Goal: Task Accomplishment & Management: Manage account settings

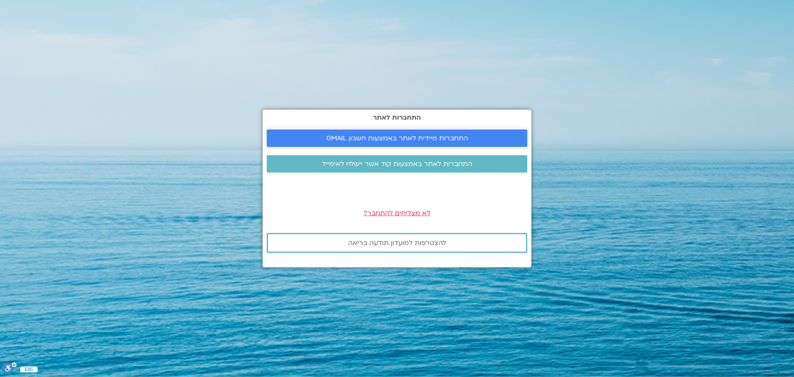
click at [354, 138] on span "התחברות מיידית לאתר באמצעות חשבון GMAIL" at bounding box center [397, 137] width 142 height 7
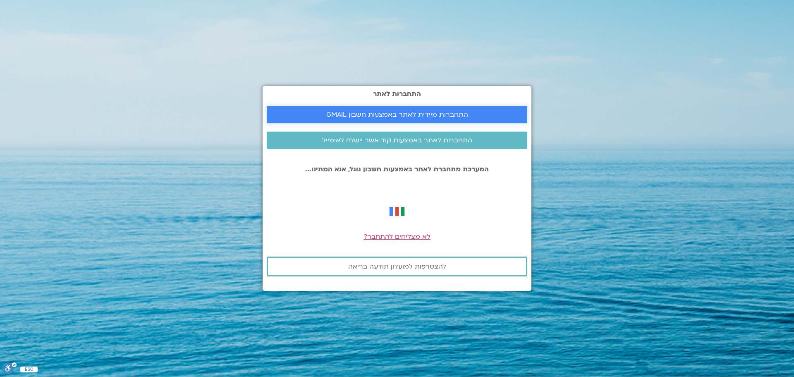
click at [350, 118] on span "התחברות מיידית לאתר באמצעות חשבון GMAIL" at bounding box center [397, 114] width 142 height 7
click at [375, 236] on span "לא מצליחים להתחבר?" at bounding box center [396, 236] width 67 height 9
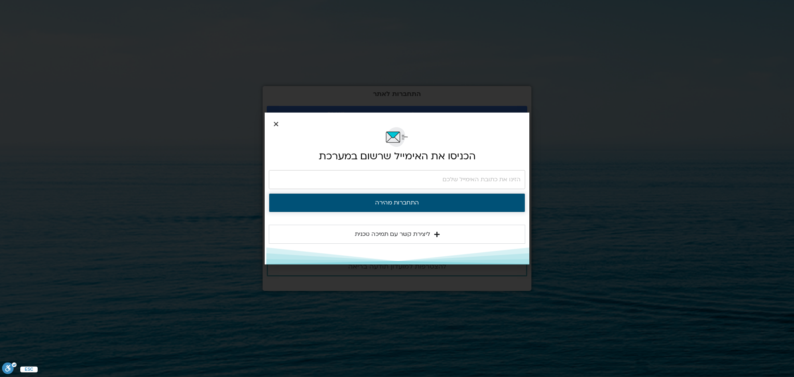
click at [374, 203] on button "התחברות מהירה" at bounding box center [397, 202] width 256 height 19
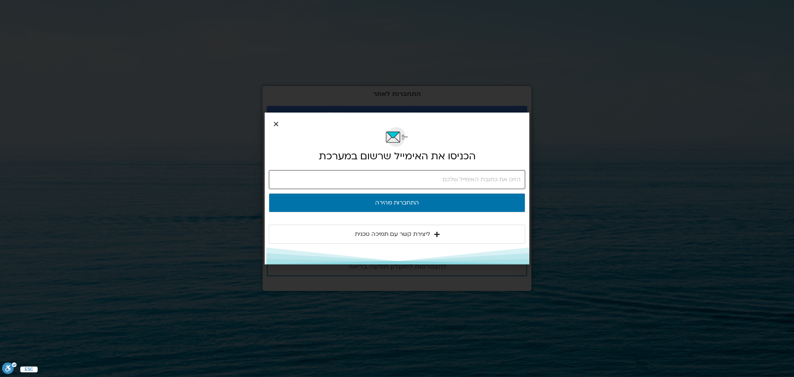
click at [378, 187] on input "email" at bounding box center [397, 179] width 256 height 19
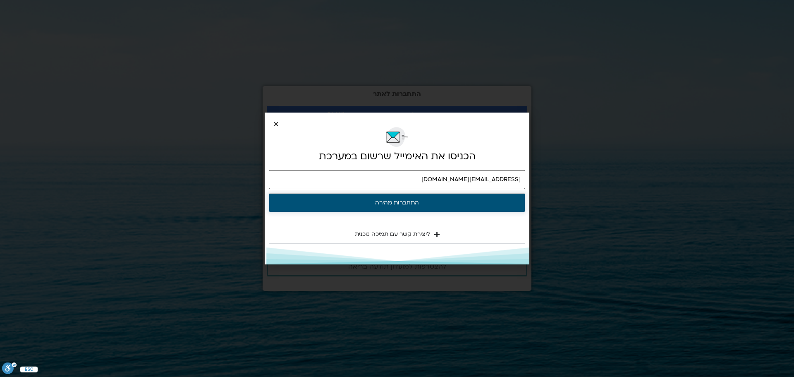
type input "orykoby@gmail.com"
click at [405, 205] on button "התחברות מהירה" at bounding box center [397, 202] width 256 height 19
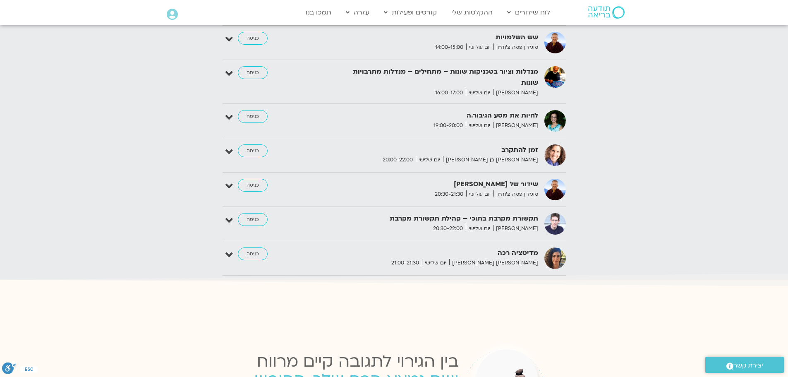
scroll to position [1406, 0]
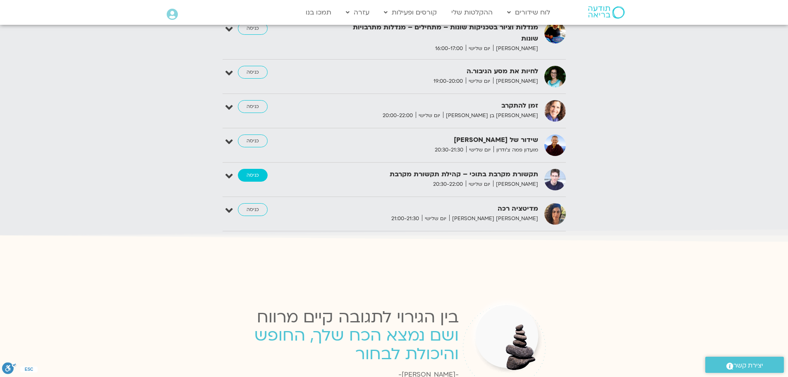
click at [257, 169] on link "כניסה" at bounding box center [253, 175] width 30 height 13
